Goal: Task Accomplishment & Management: Manage account settings

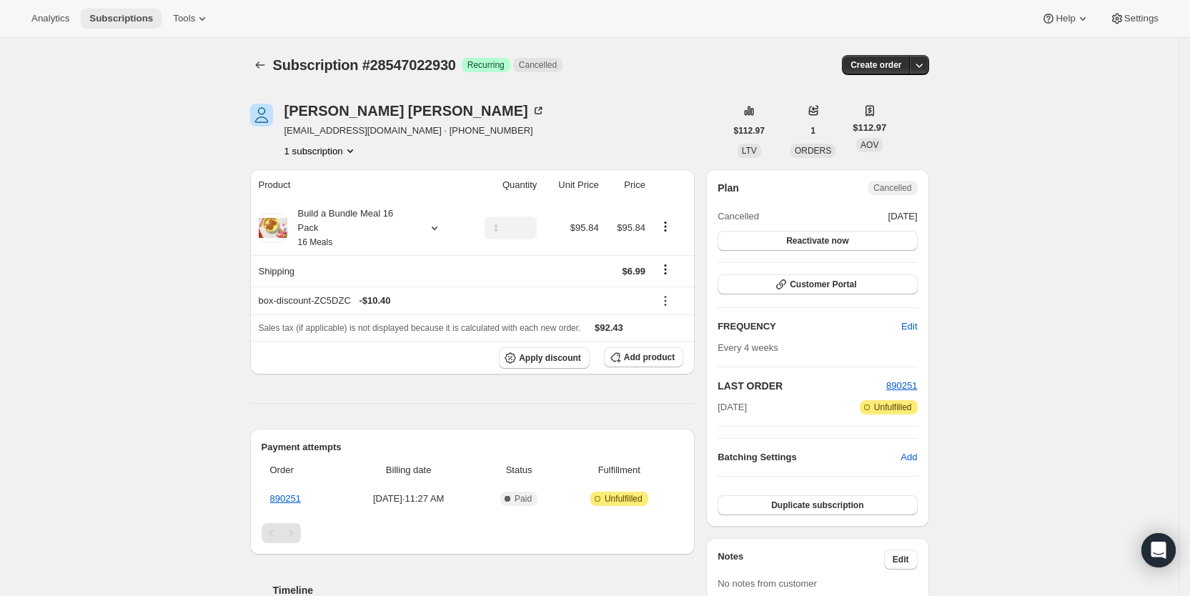
click at [134, 20] on span "Subscriptions" at bounding box center [121, 18] width 64 height 11
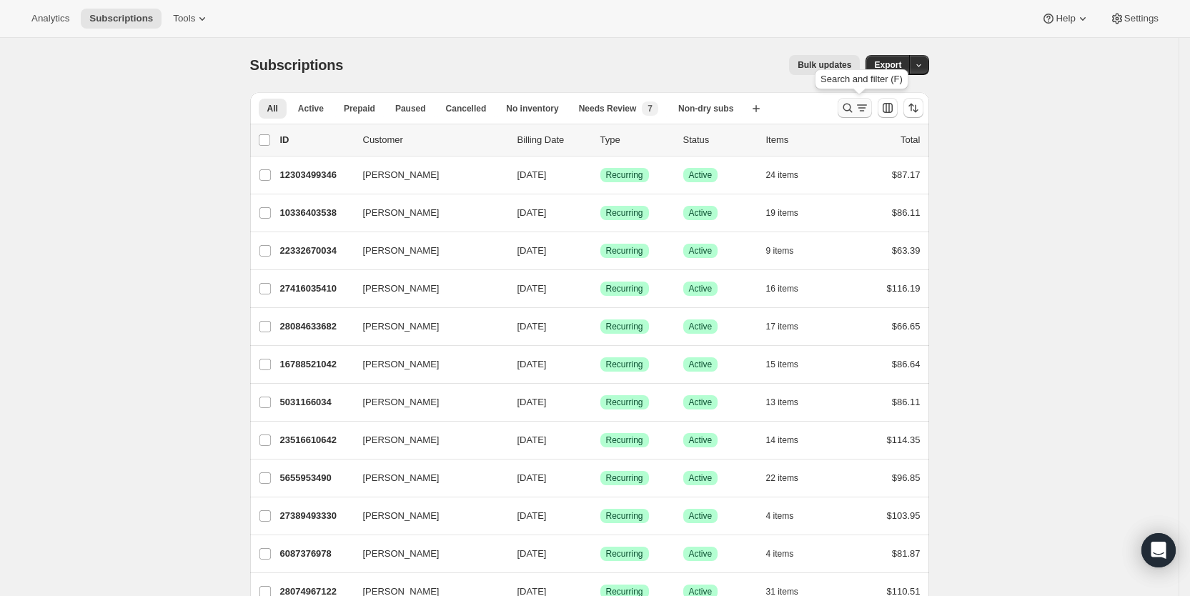
click at [867, 105] on icon "Search and filter results" at bounding box center [862, 104] width 10 height 1
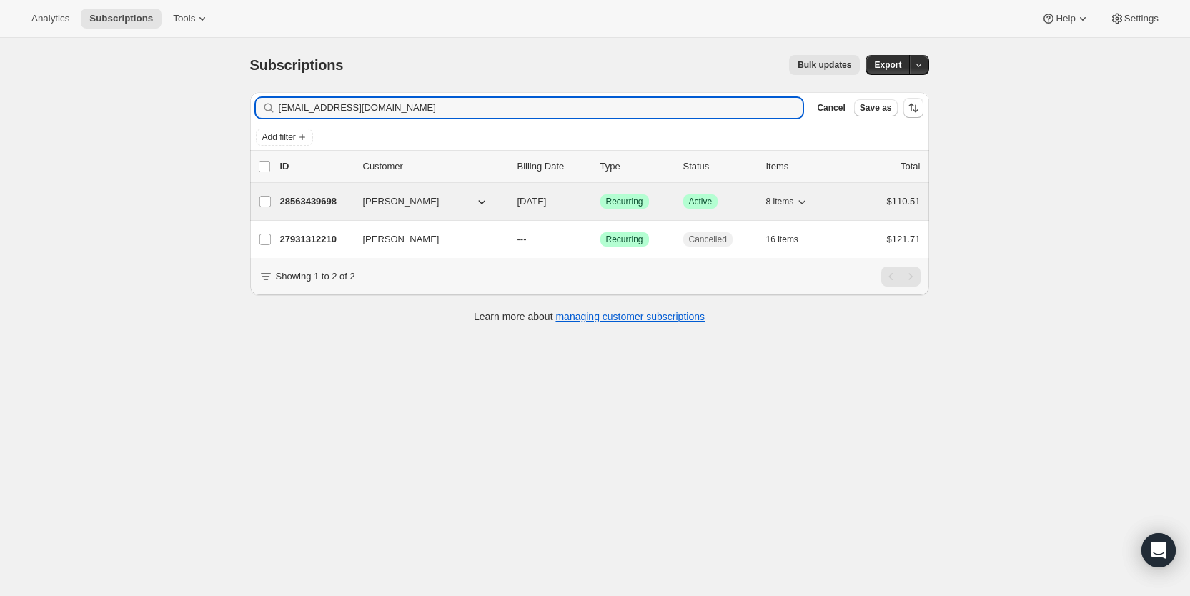
type input "[EMAIL_ADDRESS][DOMAIN_NAME]"
click at [547, 203] on span "[DATE]" at bounding box center [531, 201] width 29 height 11
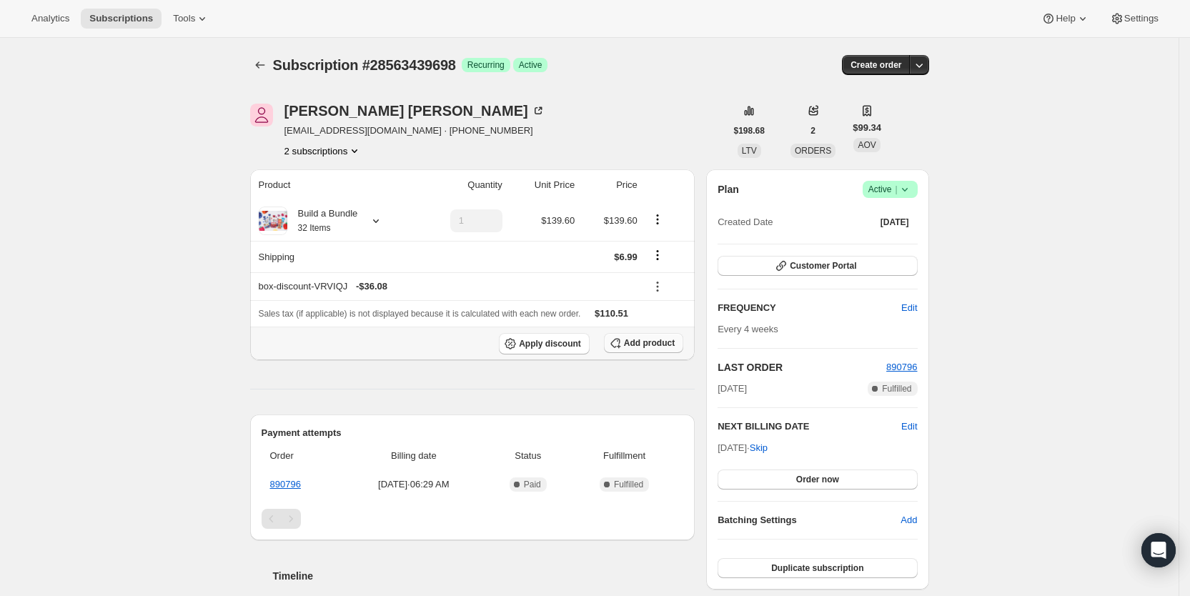
click at [638, 340] on span "Add product" at bounding box center [649, 342] width 51 height 11
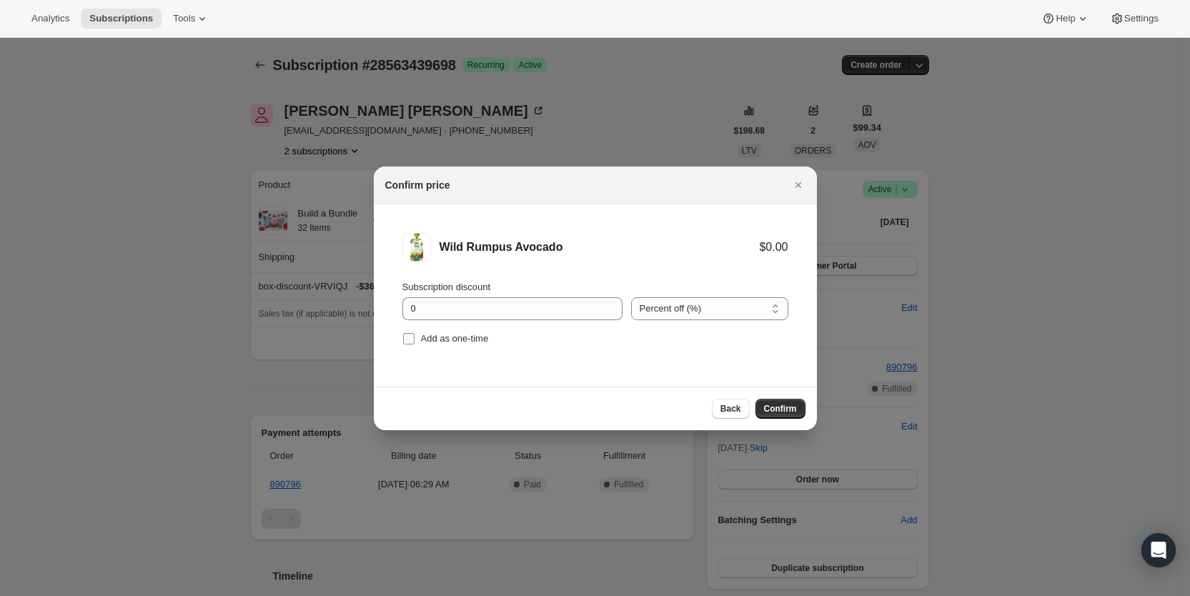
click at [413, 337] on input "Add as one-time" at bounding box center [408, 338] width 11 height 11
checkbox input "true"
click at [787, 406] on span "Confirm" at bounding box center [780, 408] width 33 height 11
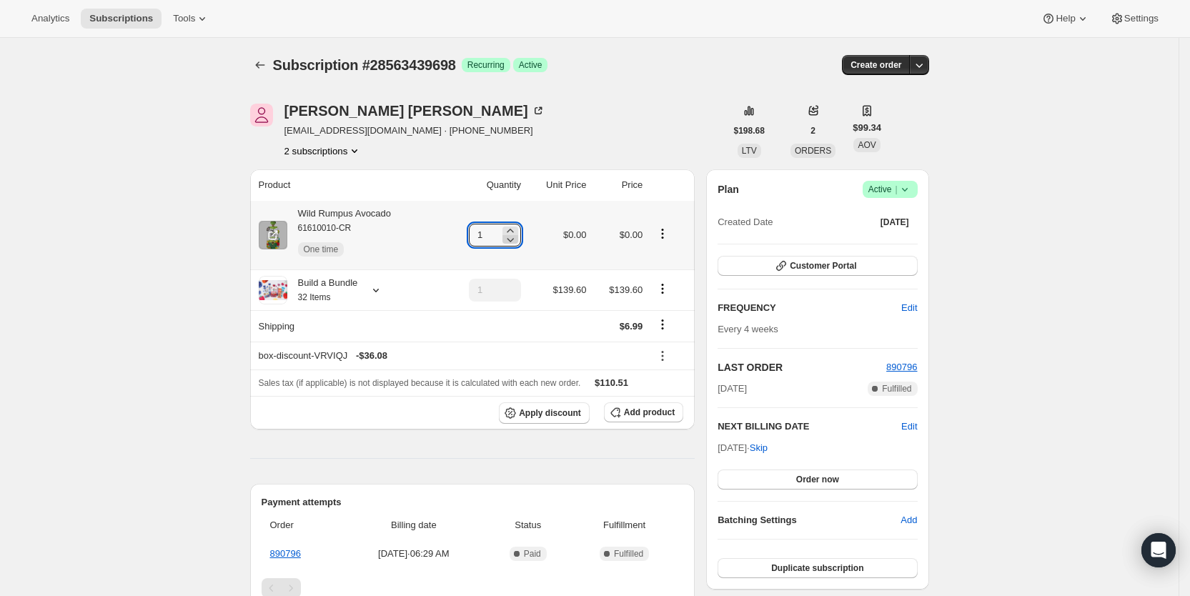
drag, startPoint x: 484, startPoint y: 233, endPoint x: 515, endPoint y: 237, distance: 31.7
click at [515, 237] on div "1" at bounding box center [495, 235] width 52 height 23
type input "3"
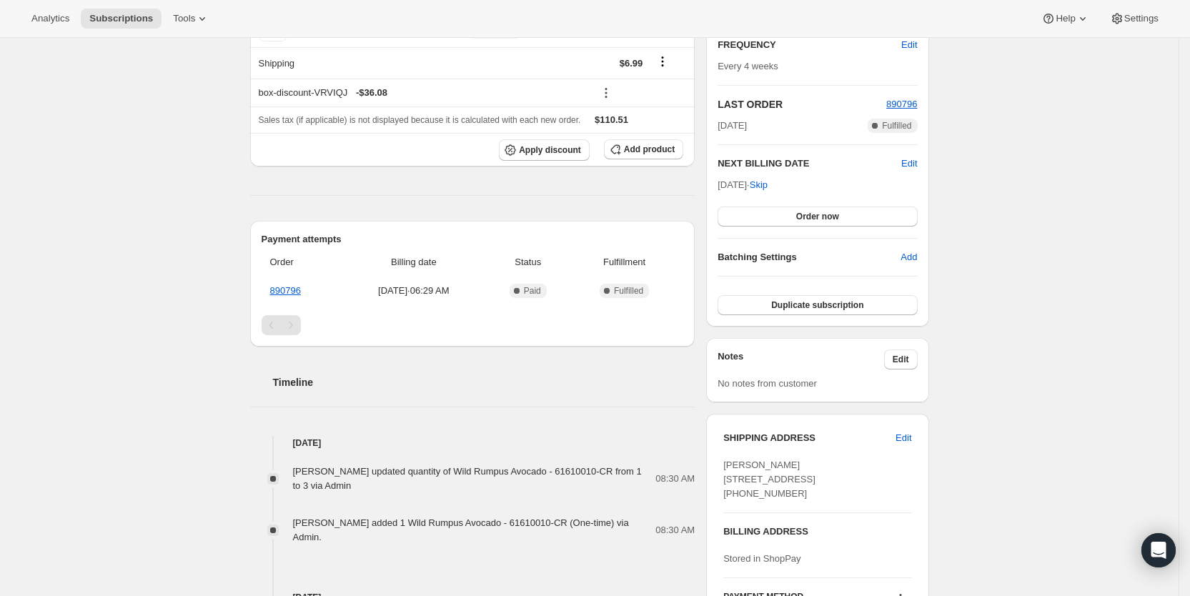
scroll to position [281, 0]
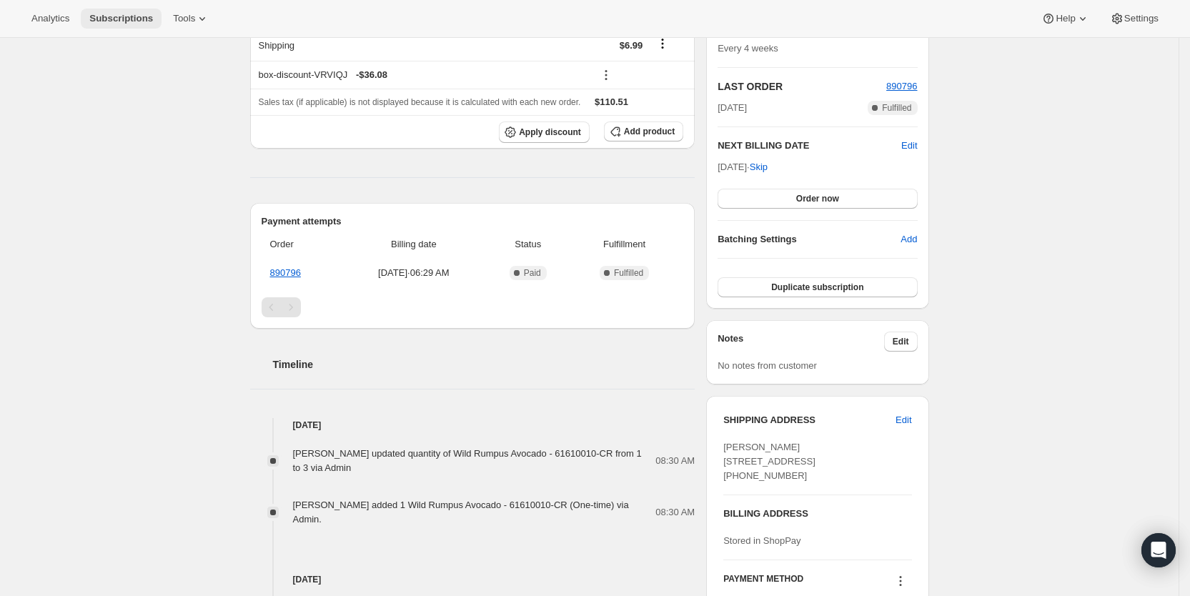
click at [125, 16] on span "Subscriptions" at bounding box center [121, 18] width 64 height 11
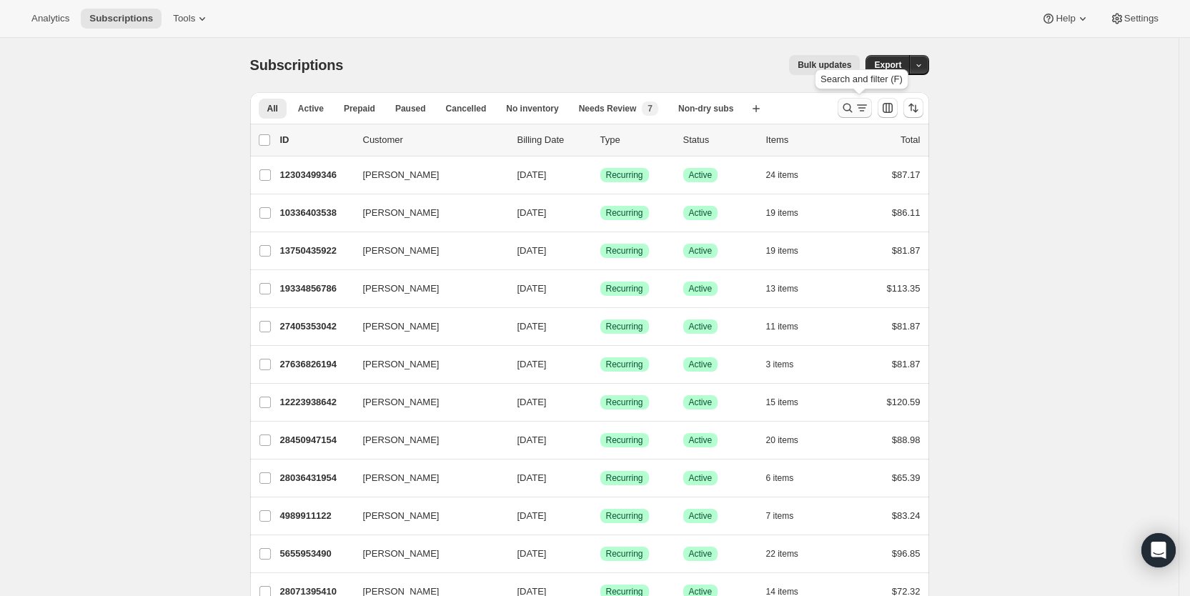
click at [869, 107] on icon "Search and filter results" at bounding box center [862, 108] width 14 height 14
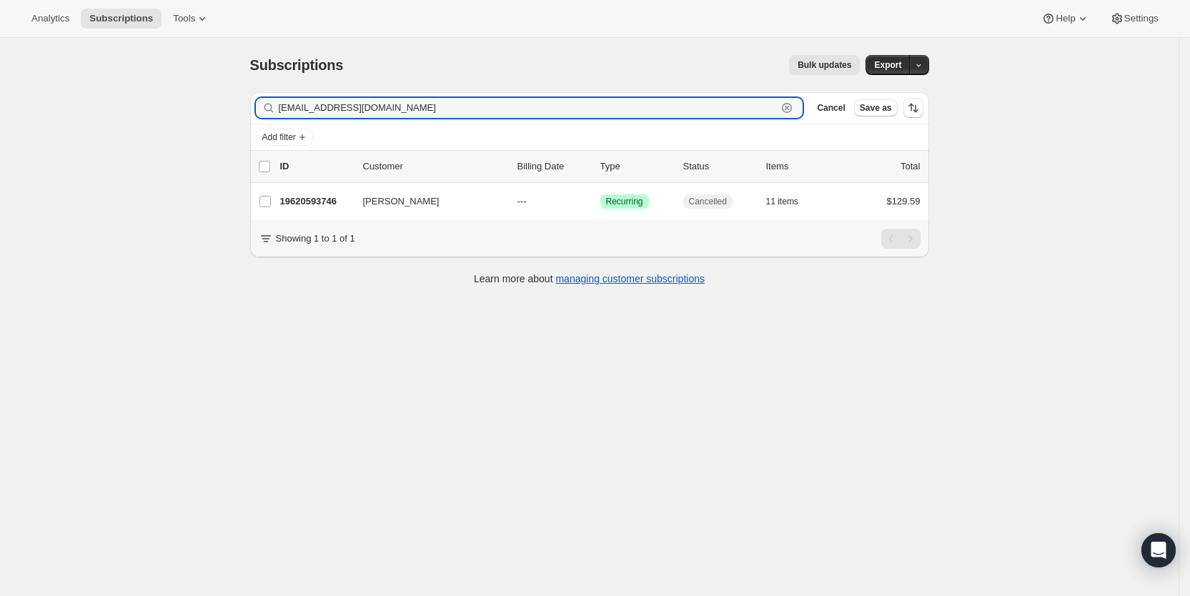
drag, startPoint x: 366, startPoint y: 104, endPoint x: 274, endPoint y: 109, distance: 91.6
click at [274, 109] on div "[EMAIL_ADDRESS][DOMAIN_NAME] Clear" at bounding box center [529, 108] width 547 height 20
paste input ".[EMAIL_ADDRESS][DOMAIN_NAME]"
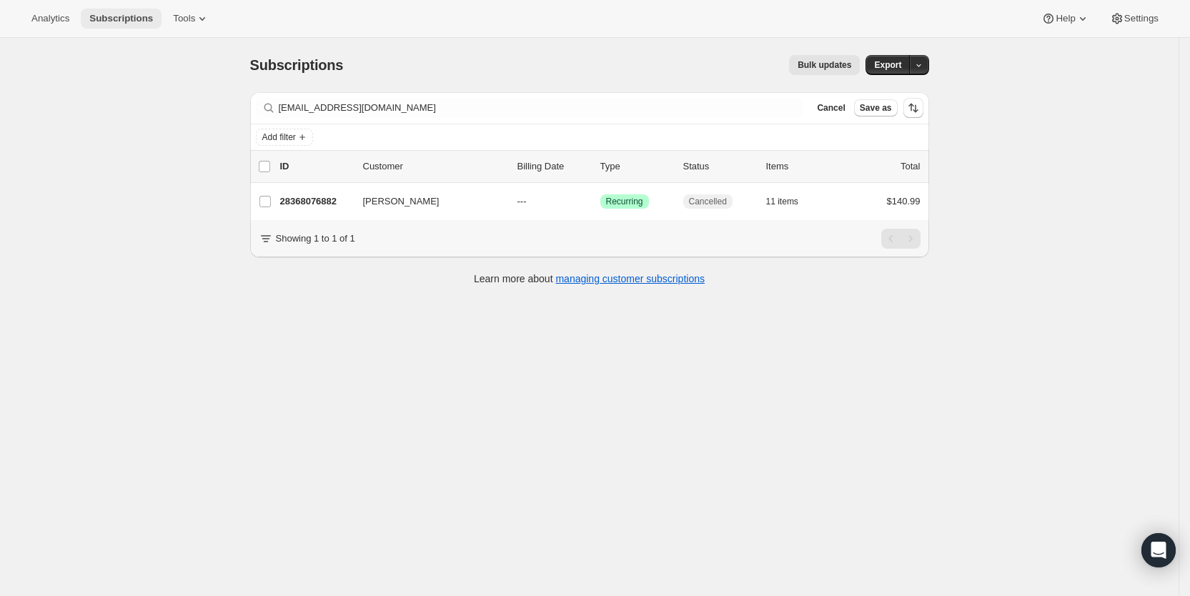
click at [134, 14] on span "Subscriptions" at bounding box center [121, 18] width 64 height 11
click at [126, 21] on span "Subscriptions" at bounding box center [121, 18] width 64 height 11
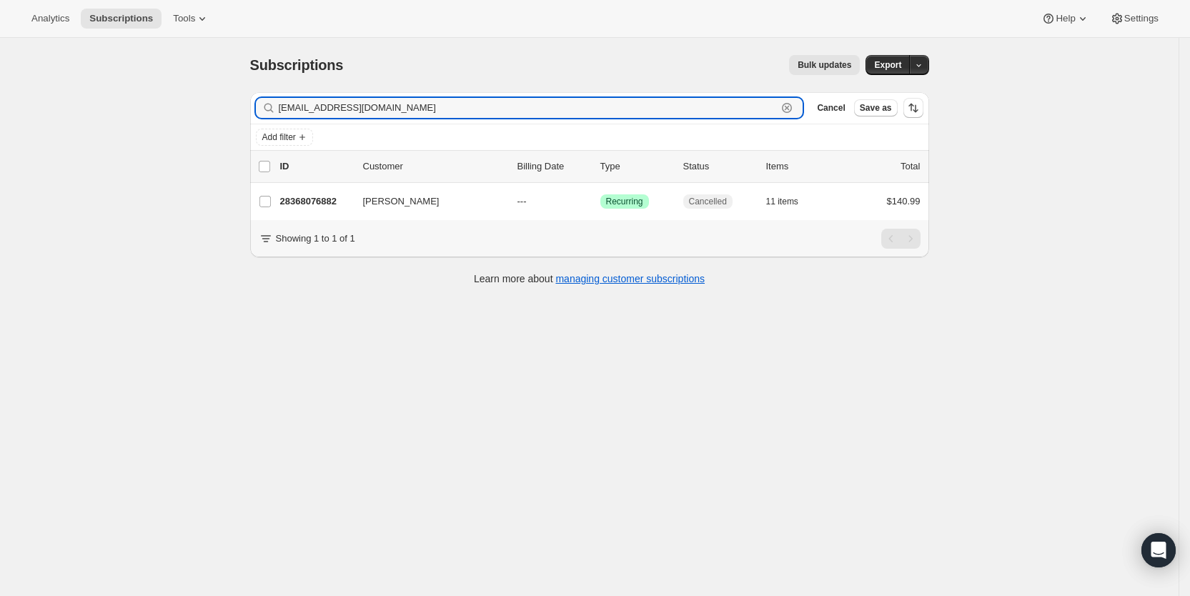
drag, startPoint x: 405, startPoint y: 112, endPoint x: 282, endPoint y: 112, distance: 122.9
click at [282, 112] on div "[EMAIL_ADDRESS][DOMAIN_NAME] Clear" at bounding box center [529, 108] width 547 height 20
paste input "slj004"
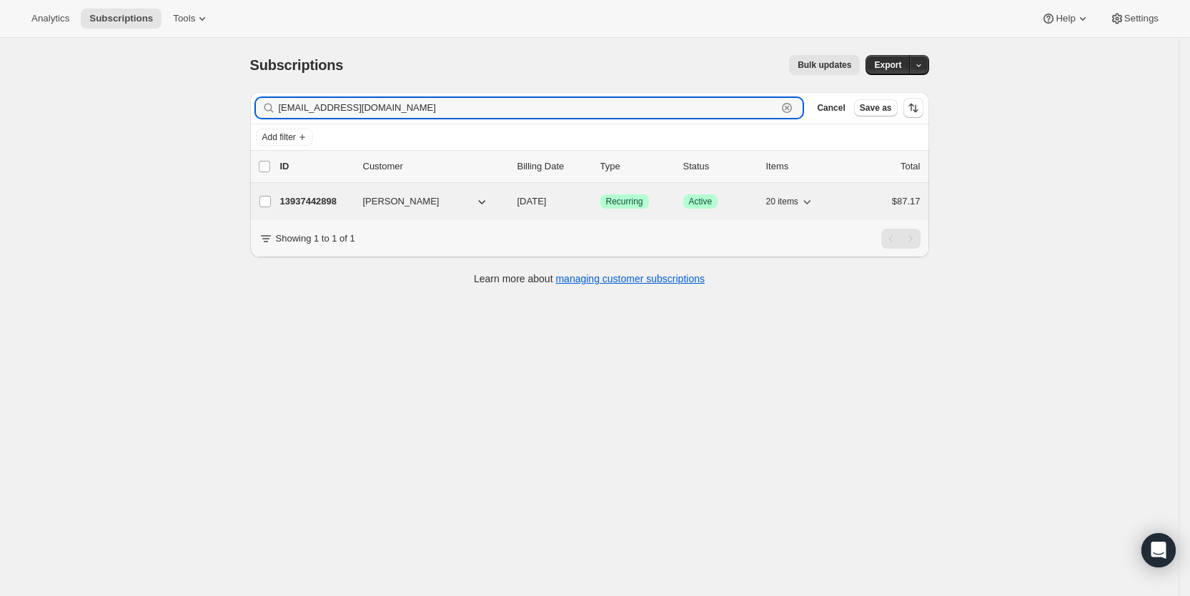
type input "[EMAIL_ADDRESS][DOMAIN_NAME]"
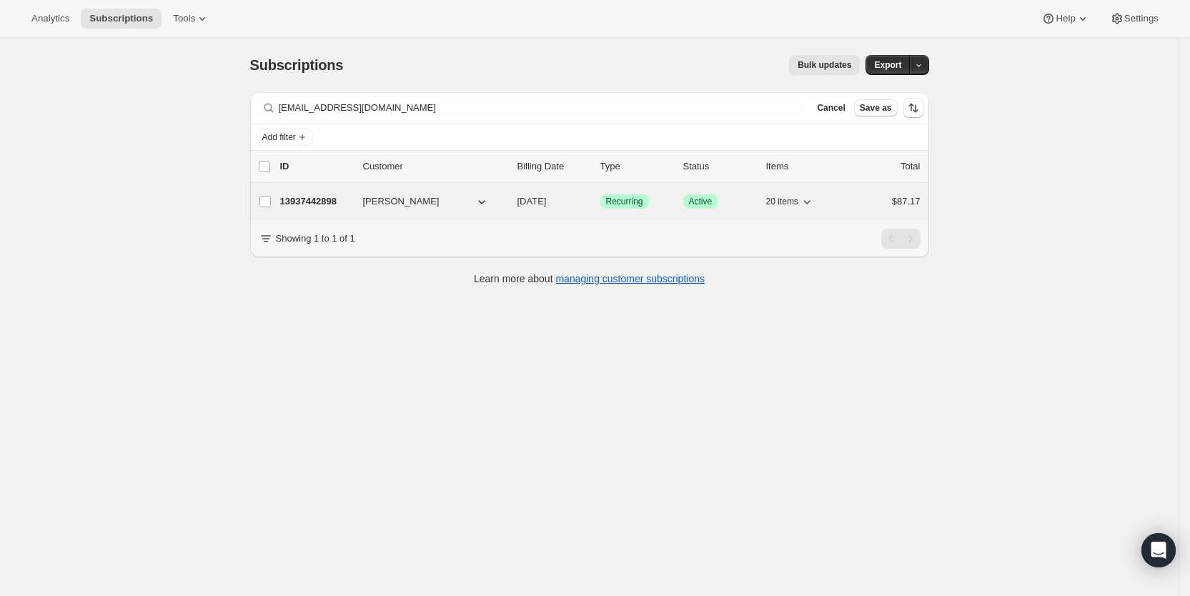
click at [547, 202] on span "[DATE]" at bounding box center [531, 201] width 29 height 11
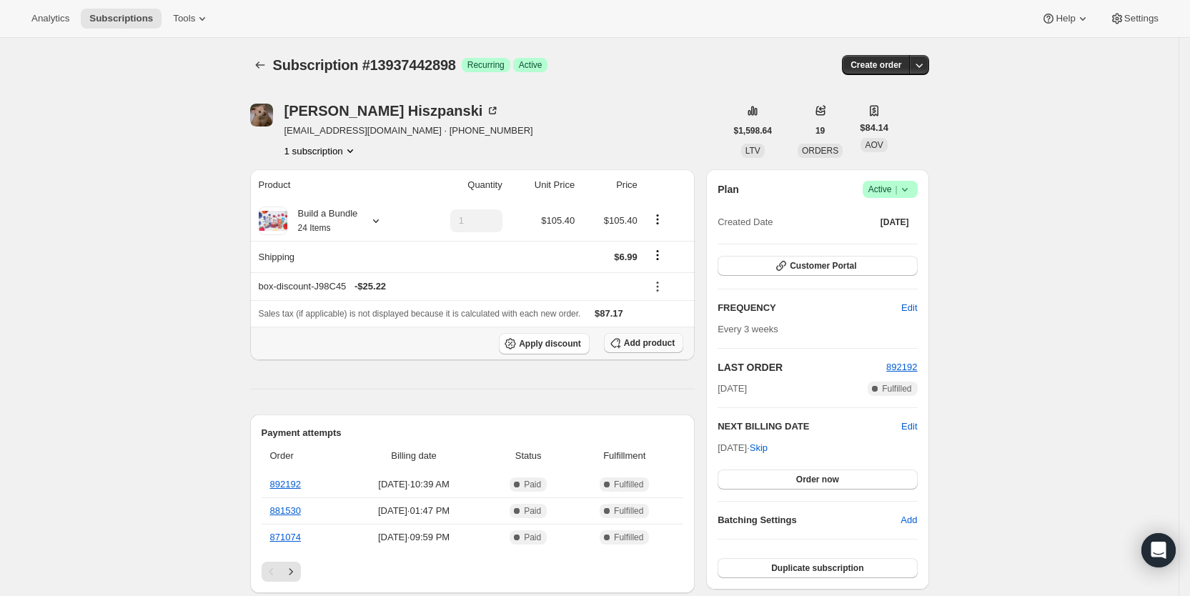
click at [637, 342] on span "Add product" at bounding box center [649, 342] width 51 height 11
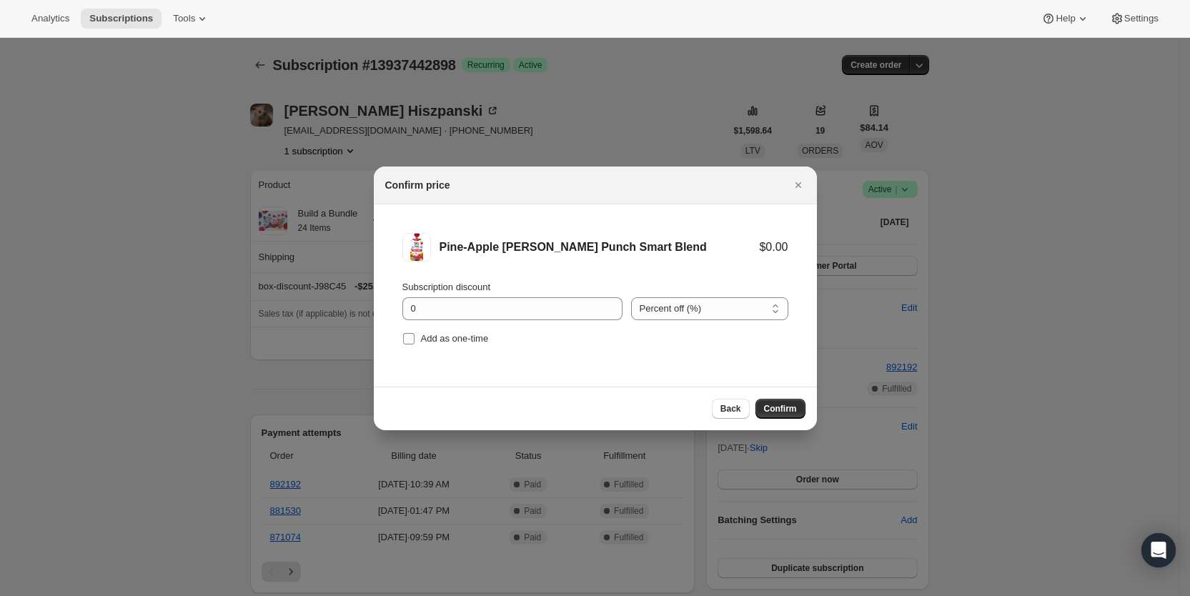
drag, startPoint x: 413, startPoint y: 338, endPoint x: 480, endPoint y: 352, distance: 68.5
click at [415, 338] on label "Add as one-time" at bounding box center [445, 339] width 86 height 20
click at [414, 338] on input "Add as one-time" at bounding box center [408, 338] width 11 height 11
checkbox input "true"
click at [780, 413] on span "Confirm" at bounding box center [780, 408] width 33 height 11
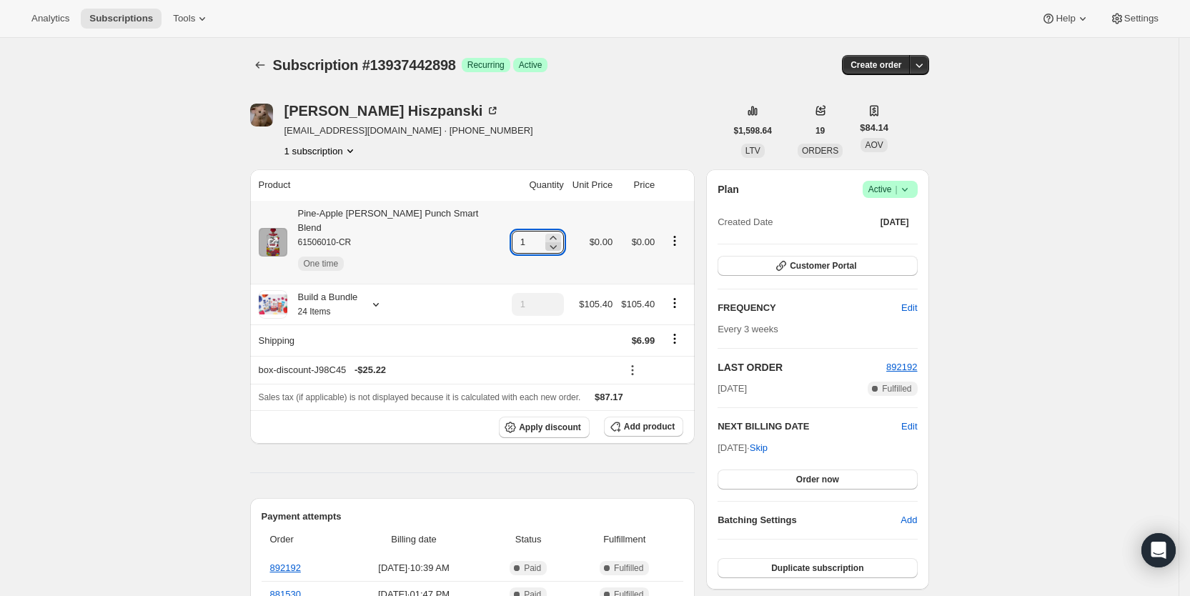
drag, startPoint x: 509, startPoint y: 240, endPoint x: 537, endPoint y: 237, distance: 28.7
click at [537, 237] on div "1" at bounding box center [538, 242] width 52 height 23
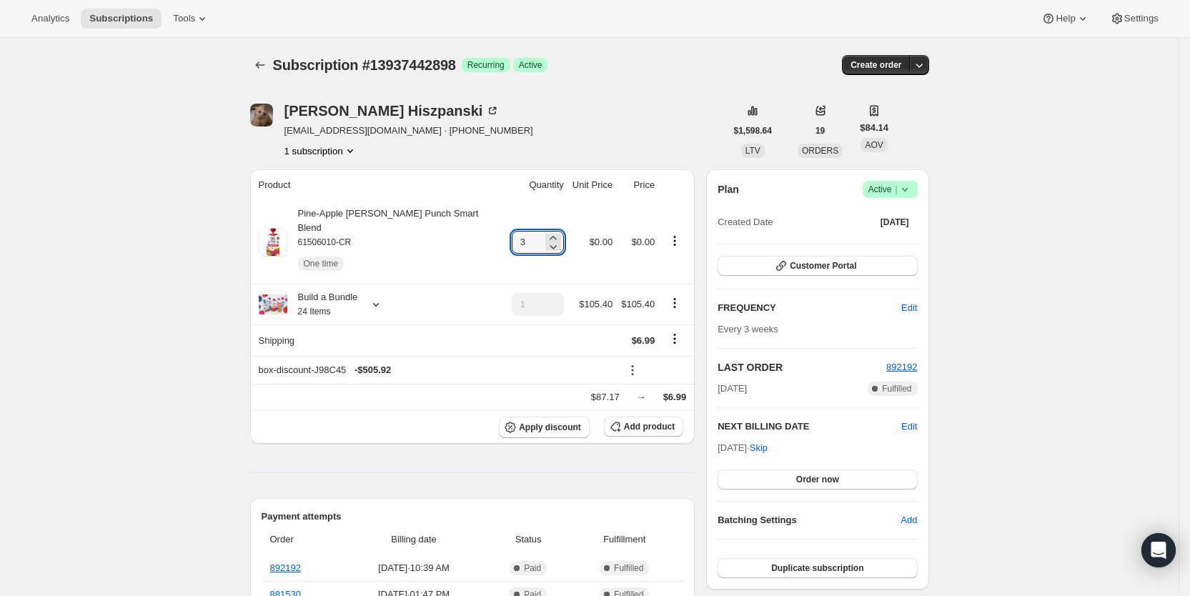
type input "3"
click at [673, 74] on div "Subscription #13937442898 Success Recurring Success Active" at bounding box center [480, 65] width 414 height 20
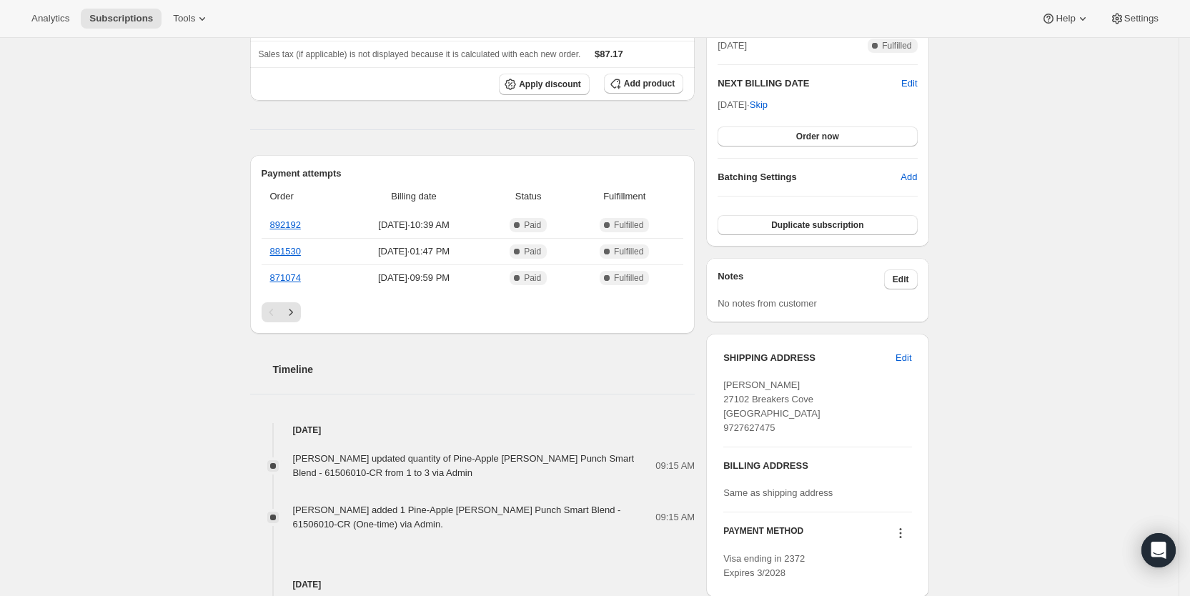
scroll to position [367, 0]
